Goal: Information Seeking & Learning: Learn about a topic

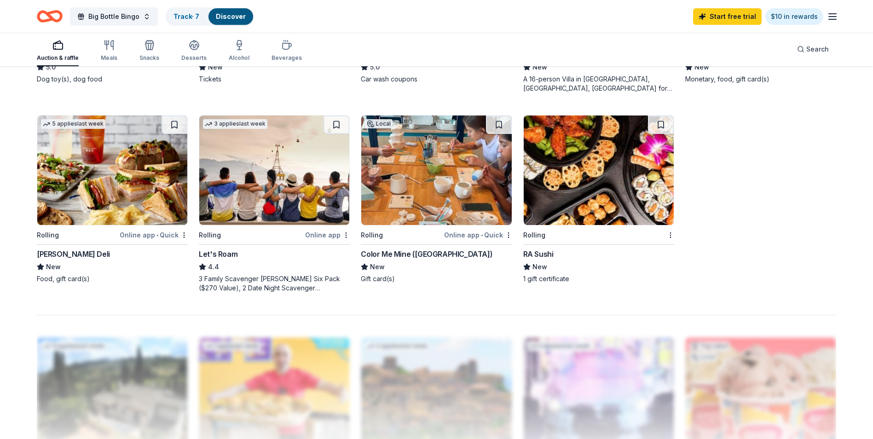
scroll to position [654, 0]
click at [111, 46] on icon "button" at bounding box center [112, 44] width 2 height 9
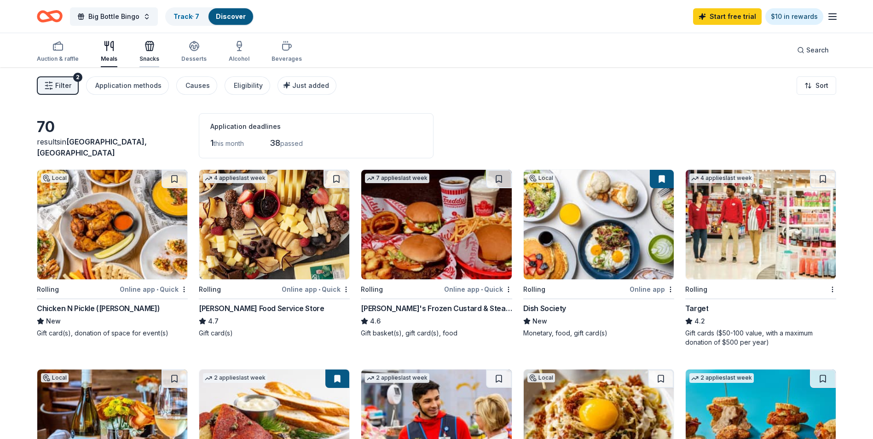
click at [155, 51] on div "button" at bounding box center [149, 45] width 20 height 11
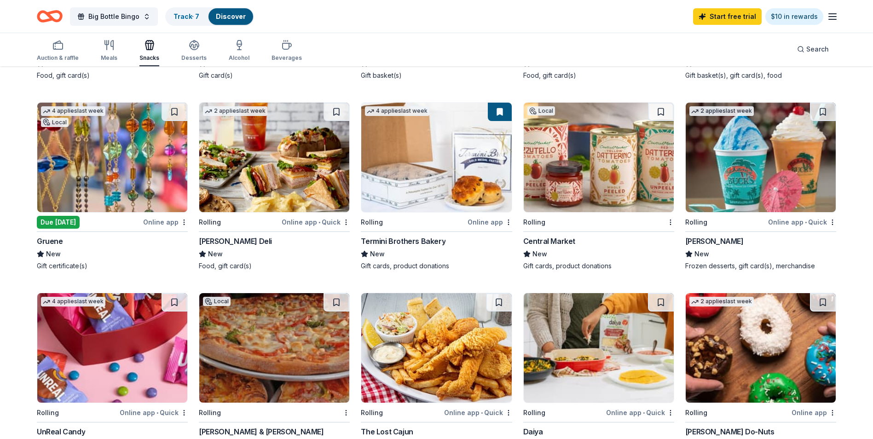
scroll to position [258, 0]
click at [52, 145] on img at bounding box center [112, 156] width 150 height 109
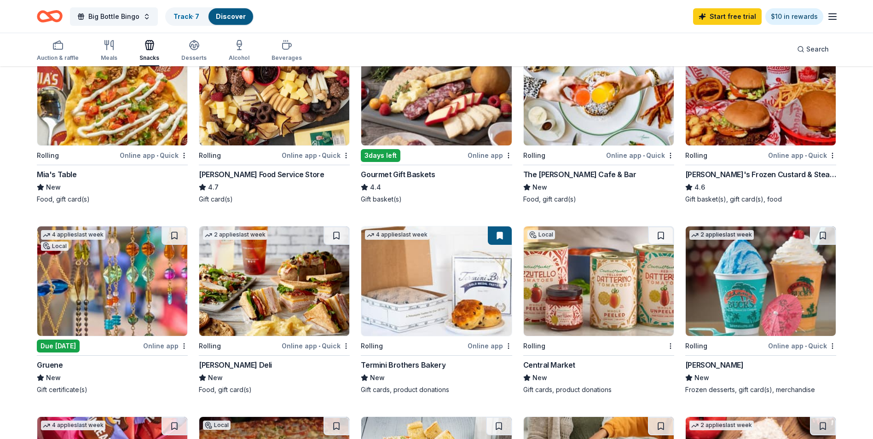
scroll to position [131, 0]
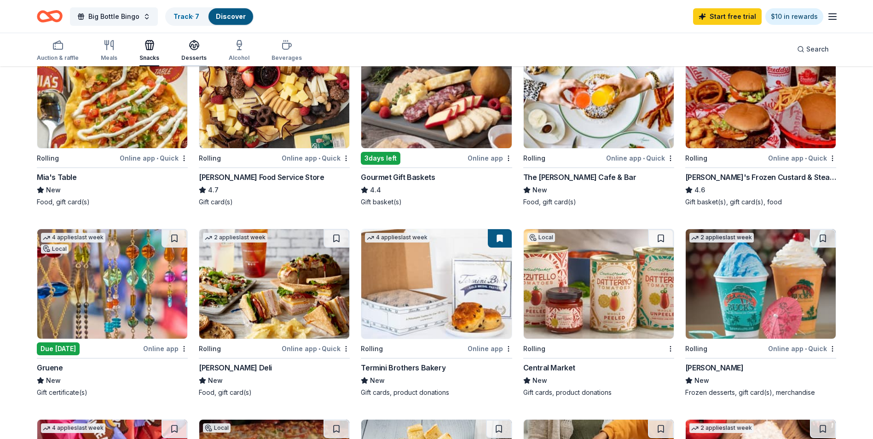
click at [194, 47] on icon "button" at bounding box center [194, 45] width 11 height 11
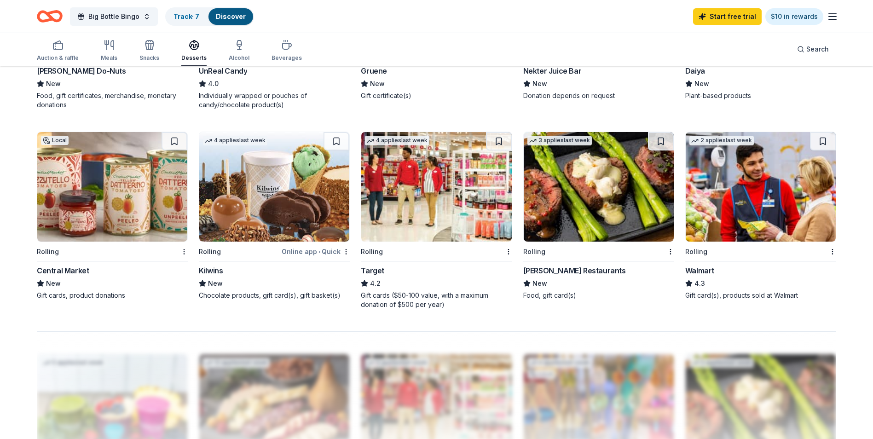
scroll to position [633, 0]
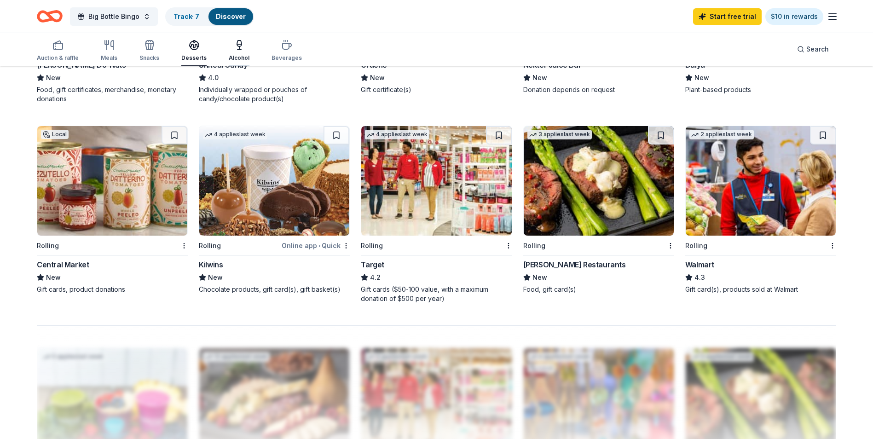
click at [234, 48] on icon "button" at bounding box center [239, 45] width 11 height 11
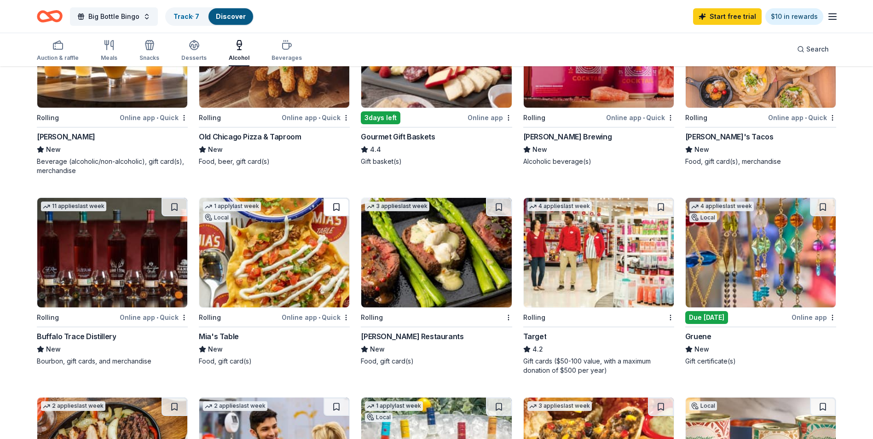
scroll to position [165, 0]
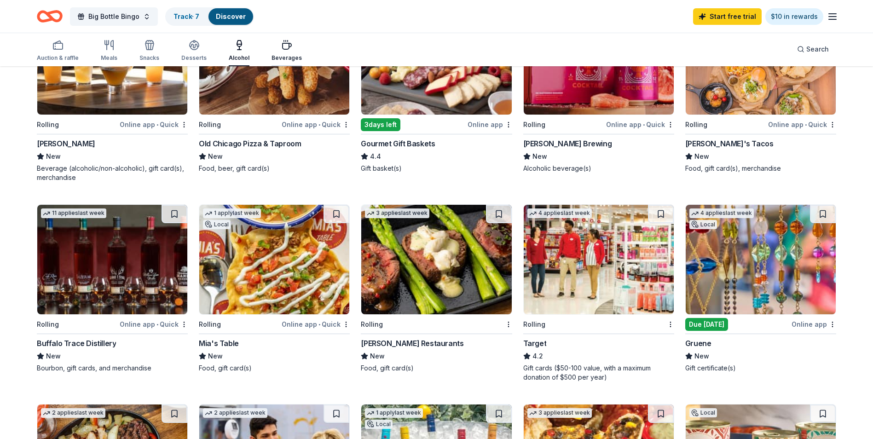
click at [286, 52] on div "Beverages" at bounding box center [286, 51] width 30 height 22
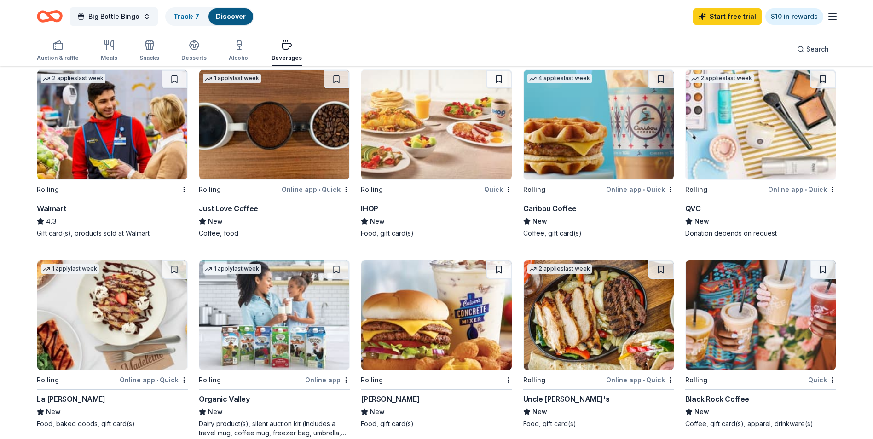
scroll to position [500, 0]
